Goal: Information Seeking & Learning: Learn about a topic

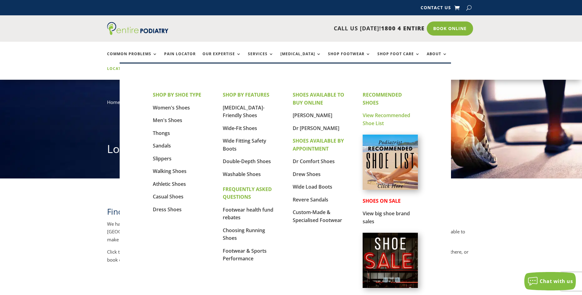
click at [380, 116] on link "View Recommended Shoe List" at bounding box center [387, 119] width 48 height 15
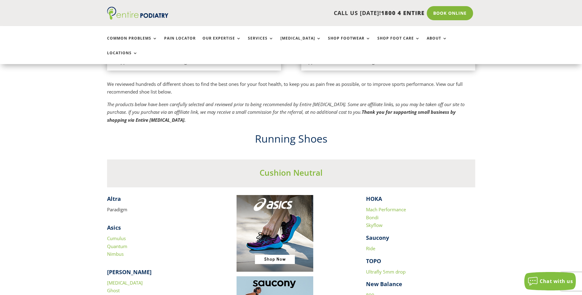
scroll to position [565, 0]
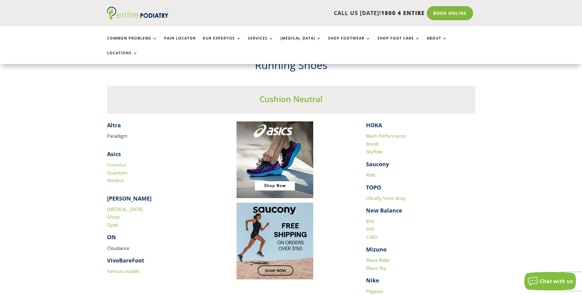
click at [367, 219] on link "890" at bounding box center [370, 222] width 8 height 6
click at [370, 226] on link "990" at bounding box center [370, 229] width 8 height 6
click at [372, 219] on p "890 990 1080" at bounding box center [420, 232] width 109 height 28
click at [372, 234] on link "1080" at bounding box center [371, 237] width 11 height 6
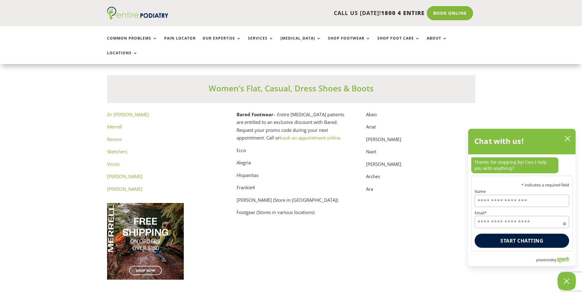
scroll to position [3069, 0]
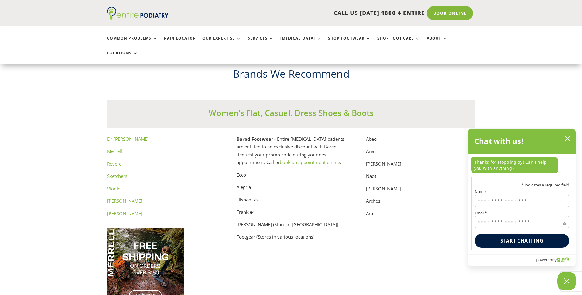
click at [119, 148] on link "Merrell" at bounding box center [114, 151] width 15 height 6
click at [123, 211] on link "Dr Martens" at bounding box center [124, 214] width 35 height 6
